Goal: Task Accomplishment & Management: Manage account settings

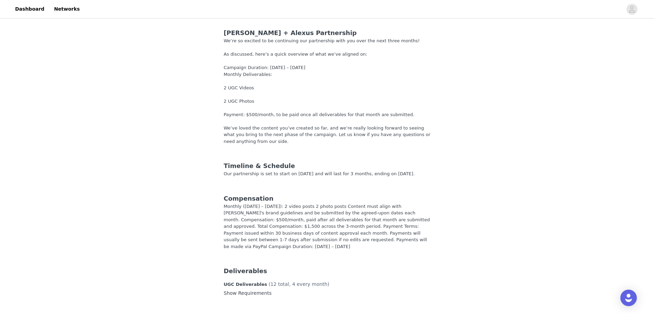
drag, startPoint x: 228, startPoint y: 173, endPoint x: 423, endPoint y: 198, distance: 196.1
click at [423, 198] on div "Silly George + Alexus Partnership We’re so excited to be continuing our partner…" at bounding box center [326, 239] width 223 height 438
click at [453, 196] on div "Silly George + Alexus Partnership We’re so excited to be continuing our partner…" at bounding box center [327, 250] width 654 height 461
click at [273, 200] on div "Compensation" at bounding box center [327, 198] width 207 height 9
drag, startPoint x: 239, startPoint y: 206, endPoint x: 444, endPoint y: 205, distance: 204.5
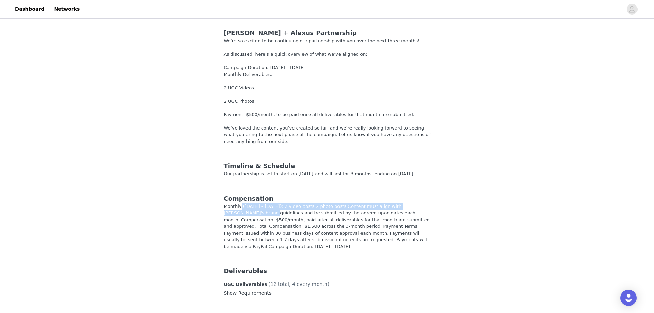
click at [444, 205] on div "Silly George + Alexus Partnership We’re so excited to be continuing our partner…" at bounding box center [327, 250] width 654 height 461
click at [446, 205] on div "Silly George + Alexus Partnership We’re so excited to be continuing our partner…" at bounding box center [327, 250] width 654 height 461
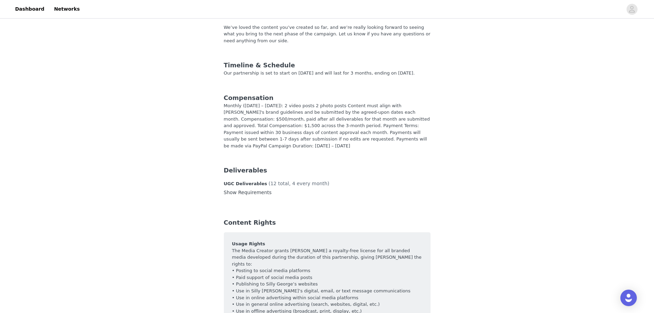
scroll to position [103, 0]
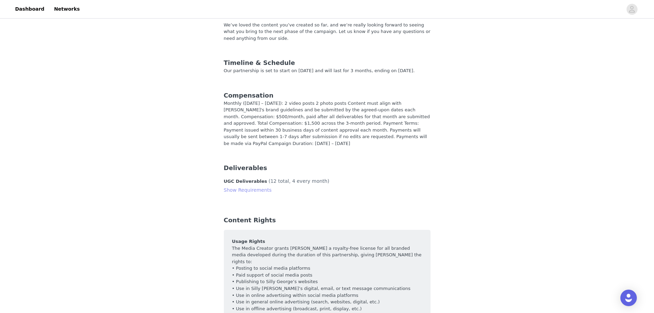
click at [259, 187] on link "Show Requirements" at bounding box center [248, 189] width 48 height 5
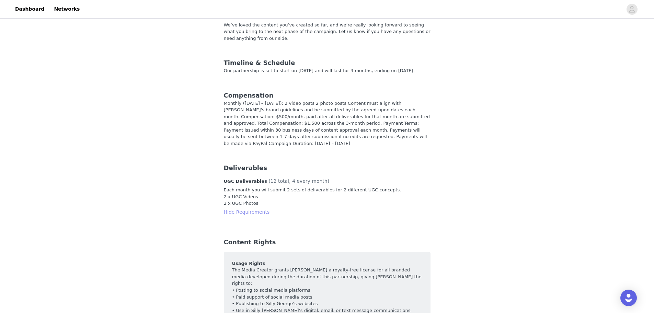
click at [254, 209] on link "Hide Requirements" at bounding box center [247, 211] width 46 height 5
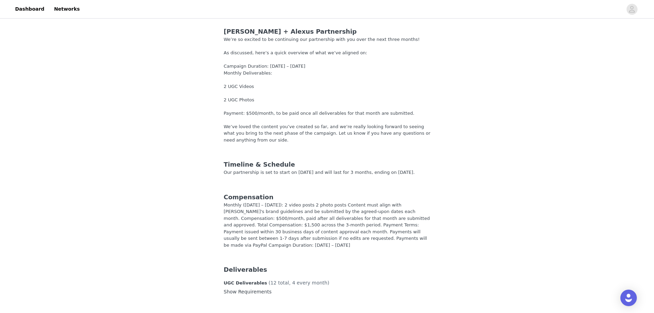
scroll to position [0, 0]
click at [37, 11] on link "Dashboard" at bounding box center [29, 8] width 37 height 15
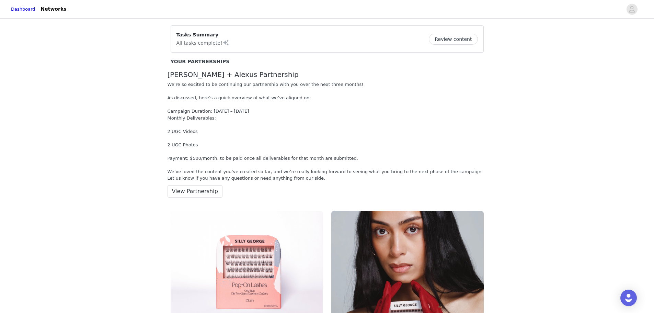
click at [463, 40] on button "Review content" at bounding box center [453, 39] width 49 height 11
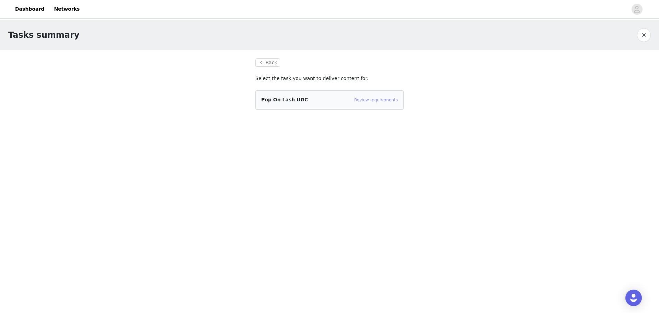
click at [375, 100] on link "Review requirements" at bounding box center [376, 99] width 44 height 5
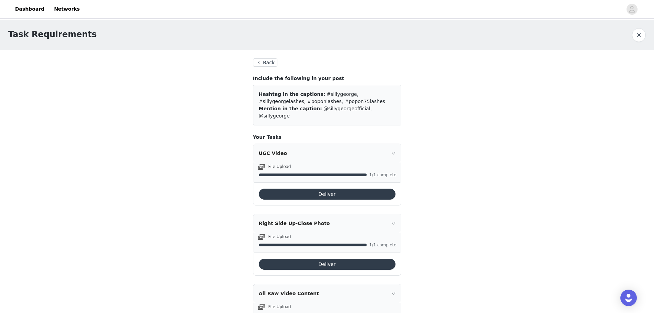
click at [261, 63] on button "Back" at bounding box center [265, 62] width 25 height 8
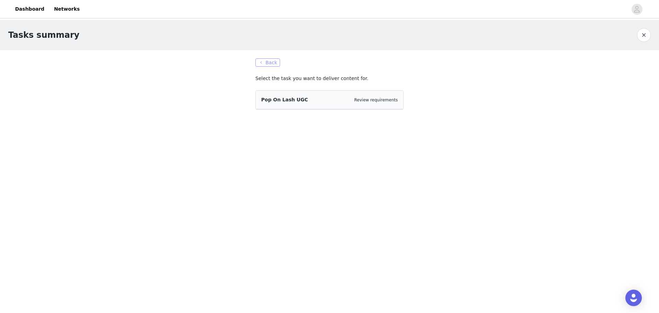
click at [269, 62] on button "Back" at bounding box center [267, 62] width 25 height 8
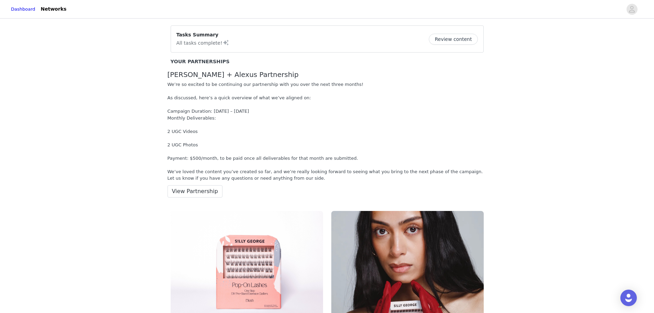
drag, startPoint x: 263, startPoint y: 173, endPoint x: 526, endPoint y: 178, distance: 262.9
click at [526, 178] on div "Tasks Summary All tasks complete! Review content Your Partnerships [PERSON_NAME…" at bounding box center [327, 227] width 654 height 414
click at [586, 178] on div "Tasks Summary All tasks complete! Review content Your Partnerships [PERSON_NAME…" at bounding box center [327, 227] width 654 height 414
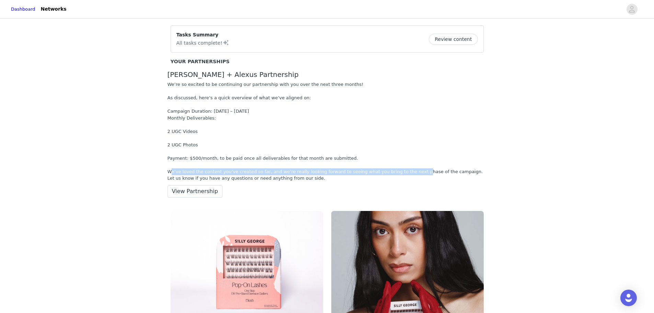
drag, startPoint x: 168, startPoint y: 171, endPoint x: 396, endPoint y: 173, distance: 227.5
click at [396, 173] on div "We’re so excited to be continuing our partnership with you over the next three …" at bounding box center [326, 131] width 319 height 101
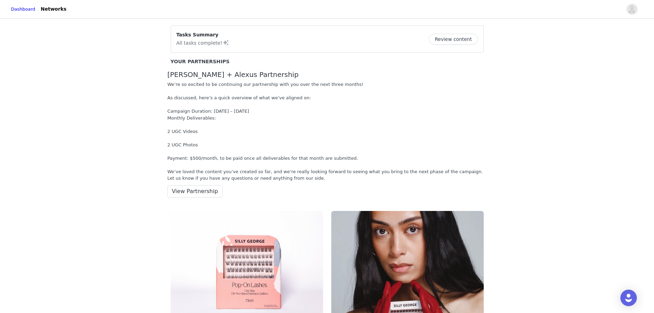
drag, startPoint x: 345, startPoint y: 102, endPoint x: 333, endPoint y: 100, distance: 12.6
click at [345, 102] on div "We’re so excited to be continuing our partnership with you over the next three …" at bounding box center [326, 131] width 319 height 101
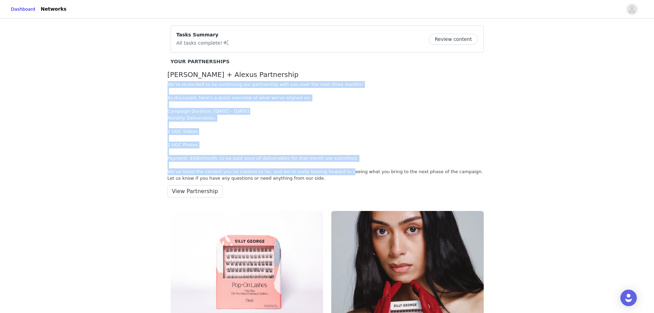
drag, startPoint x: 167, startPoint y: 85, endPoint x: 418, endPoint y: 136, distance: 256.2
click at [329, 174] on div "We’re so excited to be continuing our partnership with you over the next three …" at bounding box center [326, 131] width 319 height 101
click at [464, 115] on div "We’re so excited to be continuing our partnership with you over the next three …" at bounding box center [326, 131] width 319 height 101
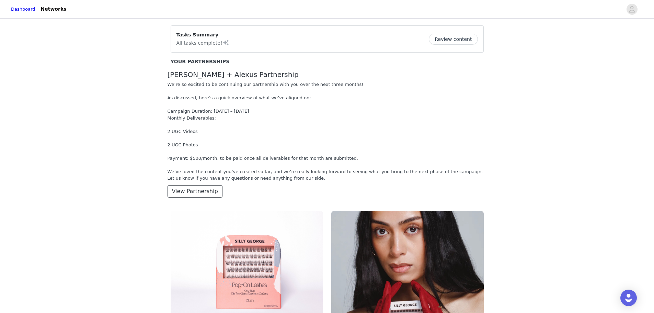
click at [203, 195] on button "View Partnership" at bounding box center [194, 191] width 55 height 12
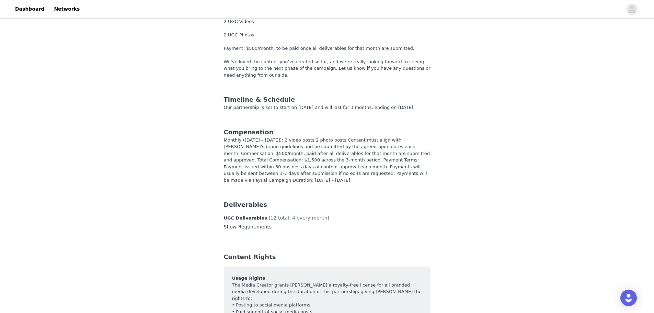
scroll to position [69, 0]
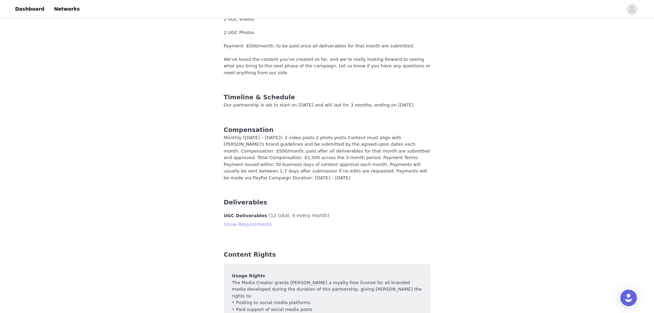
click at [258, 221] on link "Show Requirements" at bounding box center [248, 223] width 48 height 5
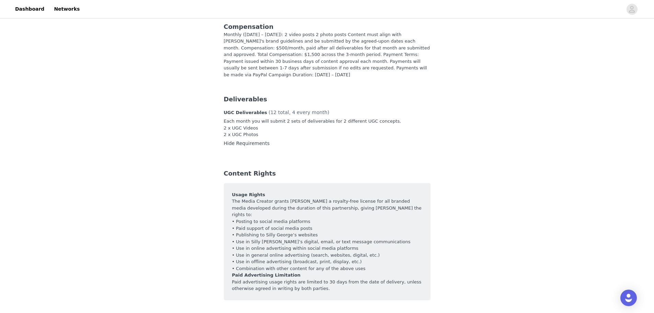
scroll to position [0, 0]
